Goal: Go to known website: Access a specific website the user already knows

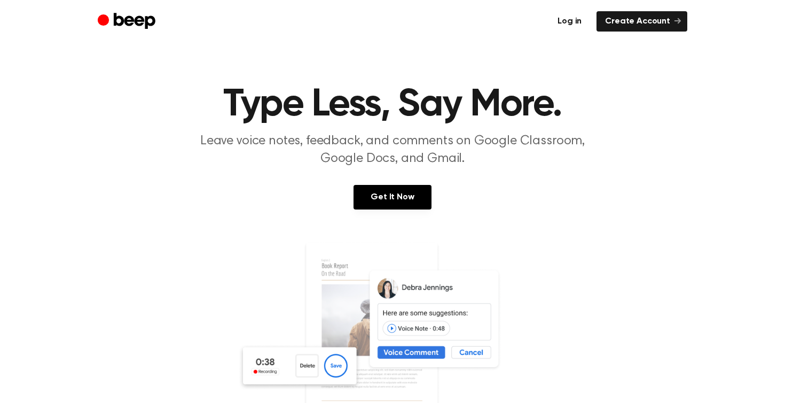
click at [579, 21] on link "Log in" at bounding box center [569, 21] width 41 height 20
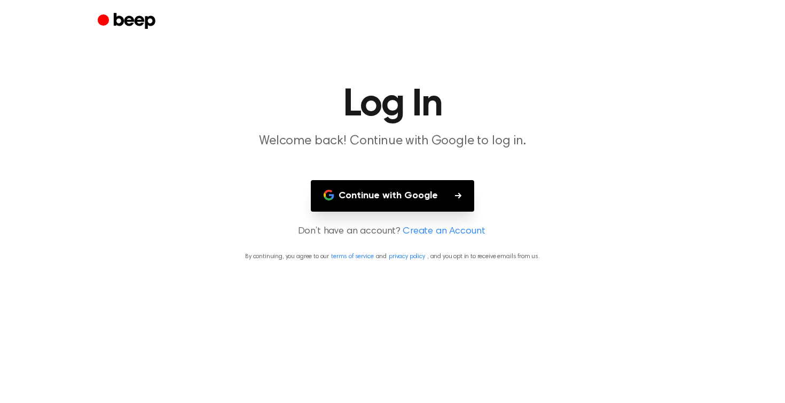
click at [379, 181] on button "Continue with Google" at bounding box center [392, 196] width 163 height 32
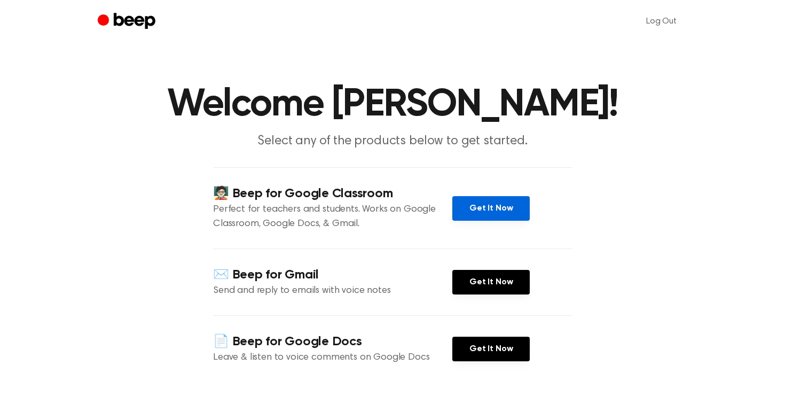
click at [491, 205] on link "Get It Now" at bounding box center [490, 208] width 77 height 25
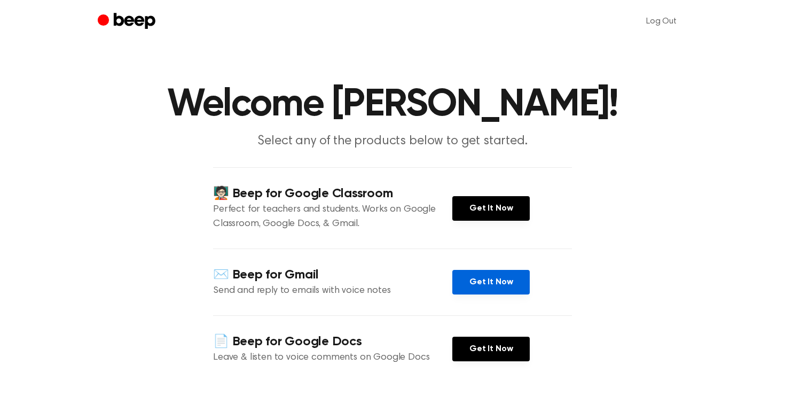
click at [477, 280] on link "Get It Now" at bounding box center [490, 282] width 77 height 25
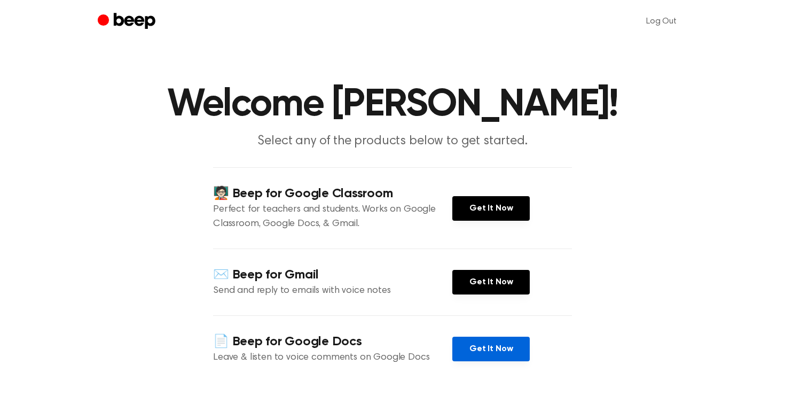
click at [464, 343] on link "Get It Now" at bounding box center [490, 348] width 77 height 25
